Goal: Task Accomplishment & Management: Use online tool/utility

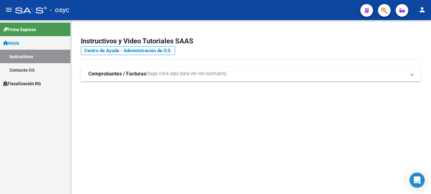
click at [42, 79] on link "Fiscalización RG" at bounding box center [35, 84] width 70 height 14
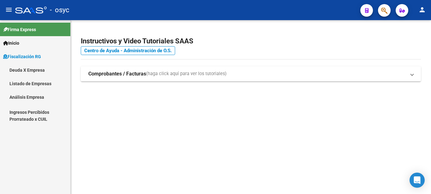
click at [27, 95] on link "Análisis Empresa" at bounding box center [35, 97] width 70 height 14
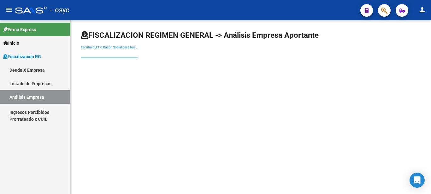
click at [115, 55] on input "Escriba CUIT o Razón Social para buscar" at bounding box center [109, 53] width 57 height 5
paste input "30688273206"
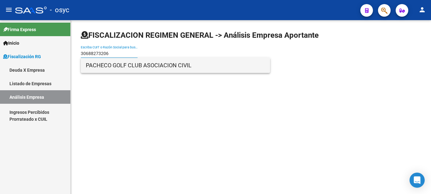
type input "30688273206"
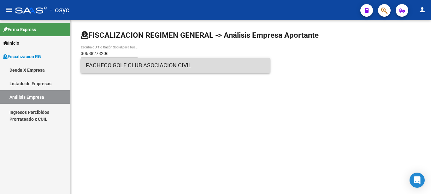
click at [123, 66] on span "PACHECO GOLF CLUB ASOCIACION CIVIL" at bounding box center [175, 65] width 179 height 15
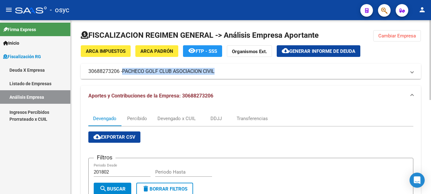
drag, startPoint x: 124, startPoint y: 71, endPoint x: 217, endPoint y: 72, distance: 92.4
click at [214, 72] on span "PACHECO GOLF CLUB ASOCIACION CIVIL" at bounding box center [168, 71] width 92 height 7
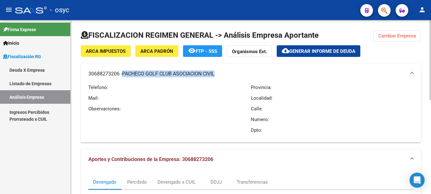
copy span "PACHECO GOLF CLUB ASOCIACION CIVIL"
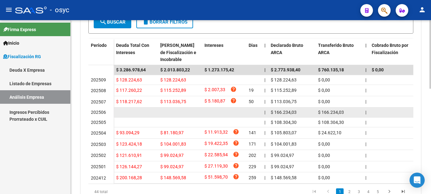
scroll to position [269, 0]
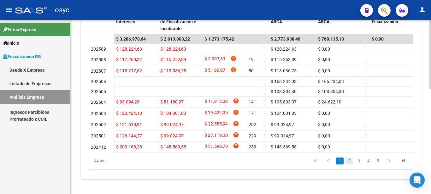
click at [349, 162] on link "2" at bounding box center [349, 161] width 8 height 7
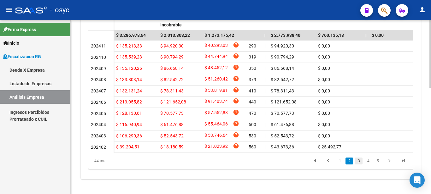
click at [359, 164] on link "3" at bounding box center [359, 161] width 8 height 7
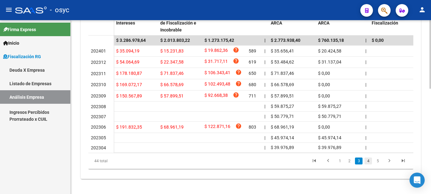
click at [368, 162] on link "4" at bounding box center [368, 161] width 8 height 7
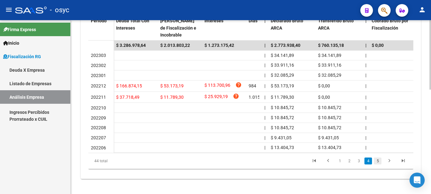
click at [377, 164] on link "5" at bounding box center [377, 161] width 8 height 7
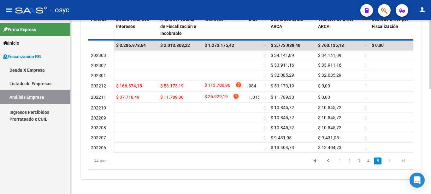
scroll to position [198, 0]
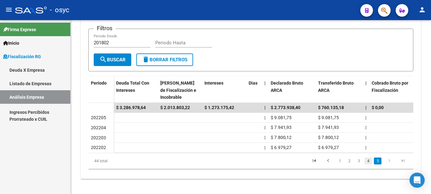
click at [368, 162] on link "4" at bounding box center [368, 161] width 8 height 7
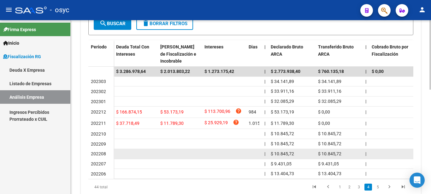
scroll to position [261, 0]
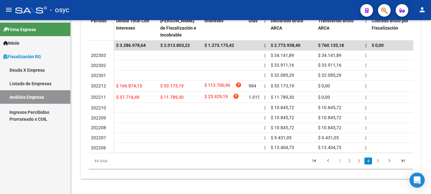
click at [338, 161] on link "1" at bounding box center [340, 161] width 8 height 7
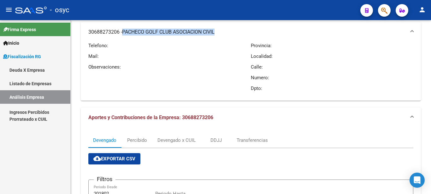
scroll to position [0, 0]
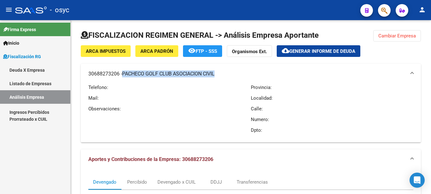
click at [329, 49] on span "Generar informe de deuda" at bounding box center [322, 52] width 66 height 6
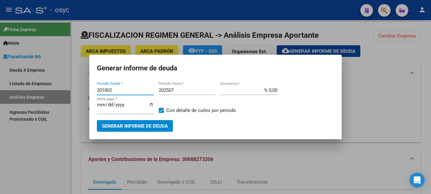
drag, startPoint x: 119, startPoint y: 91, endPoint x: 75, endPoint y: 89, distance: 43.9
click at [76, 90] on div "Generar informe de deuda 201802 Periodo Desde * 202507 Periodo Hasta * % 0,00 h…" at bounding box center [215, 97] width 431 height 194
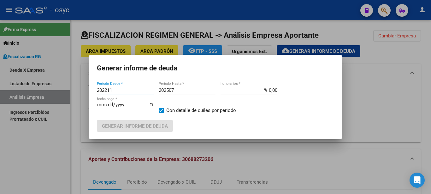
type input "202211"
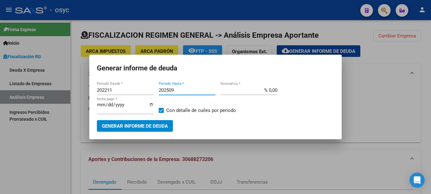
type input "202509"
click at [153, 129] on span "Generar informe de deuda" at bounding box center [135, 127] width 66 height 6
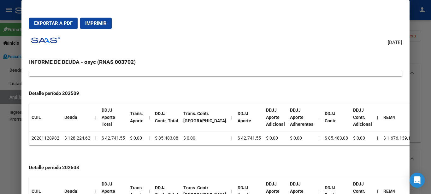
scroll to position [631, 0]
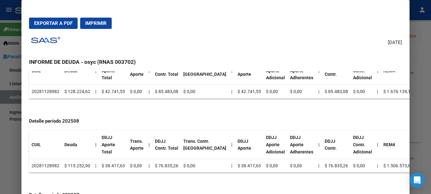
click at [44, 93] on td "20281128982" at bounding box center [45, 92] width 33 height 14
copy td "20281128982"
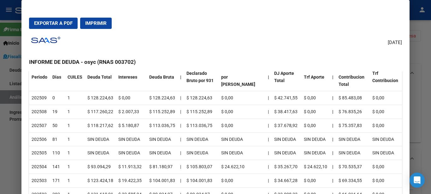
scroll to position [0, 0]
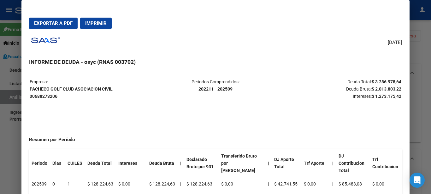
click at [60, 26] on button "Exportar a PDF" at bounding box center [53, 23] width 49 height 11
click at [391, 91] on strong "$ 2.013.803,22" at bounding box center [386, 89] width 30 height 5
